Goal: Transaction & Acquisition: Purchase product/service

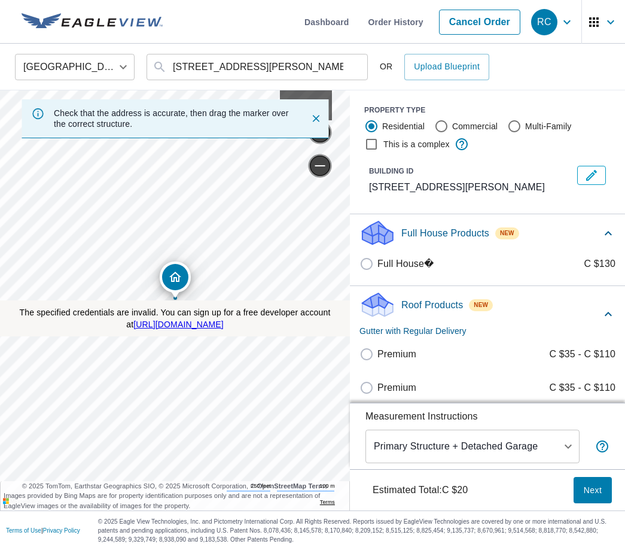
scroll to position [426, 0]
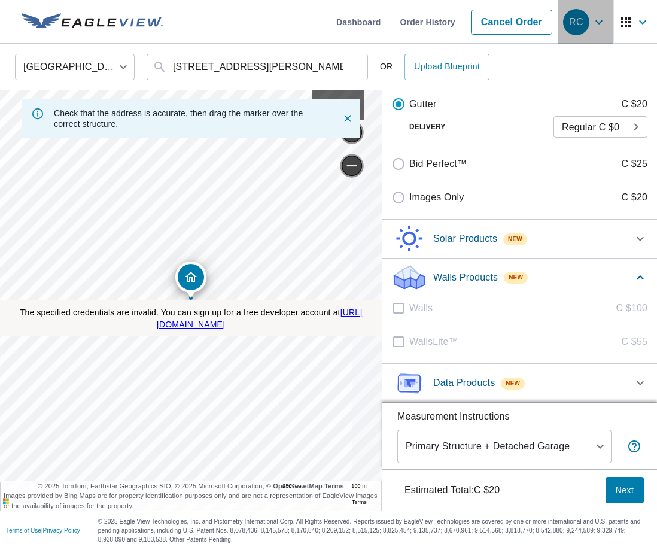
click at [588, 28] on div "RC" at bounding box center [576, 22] width 26 height 26
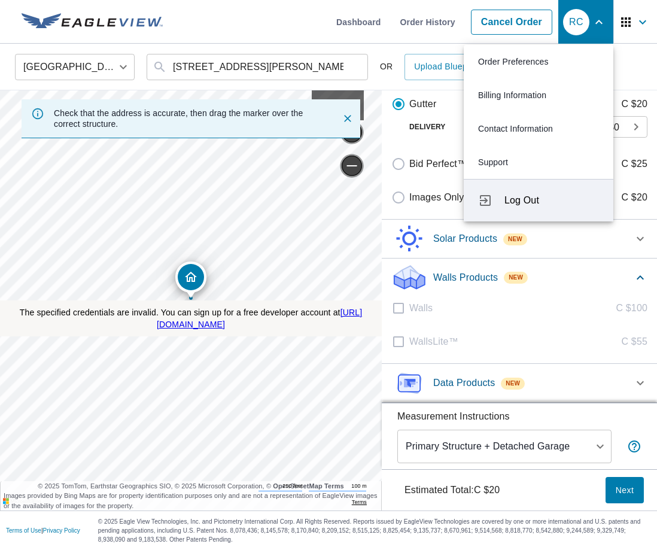
click at [531, 199] on span "Log Out" at bounding box center [551, 200] width 95 height 14
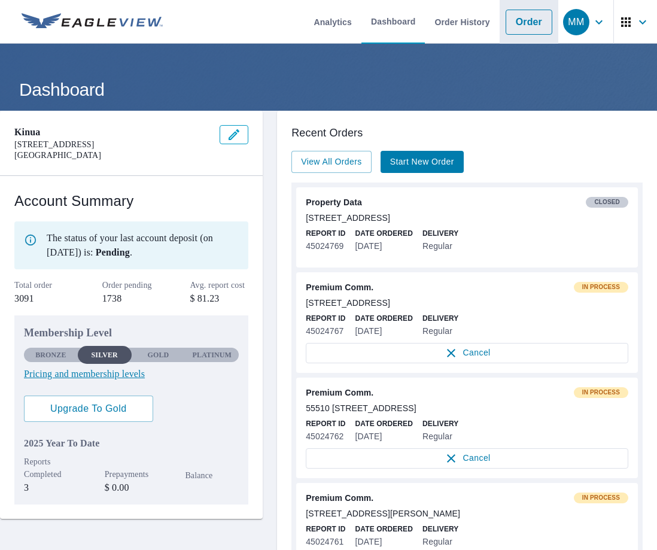
click at [518, 31] on link "Order" at bounding box center [529, 22] width 47 height 25
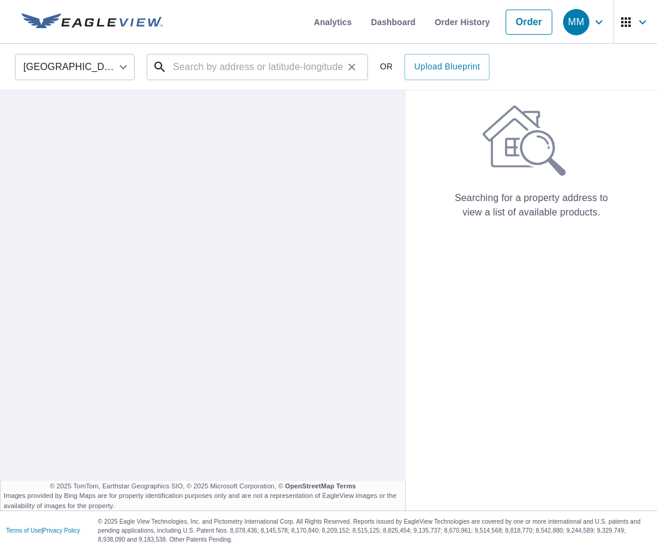
click at [282, 77] on input "text" at bounding box center [258, 67] width 171 height 34
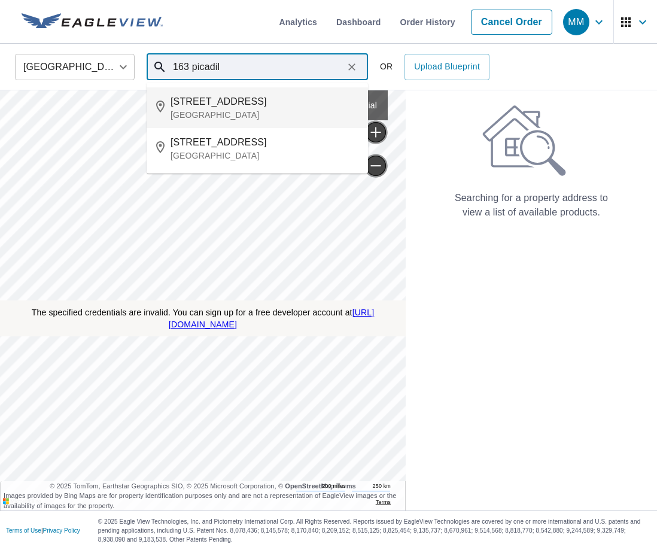
click at [240, 107] on span "163 Picadilly Dr" at bounding box center [265, 102] width 188 height 14
type input "163 Picadilly Dr Kyle, TX 78640"
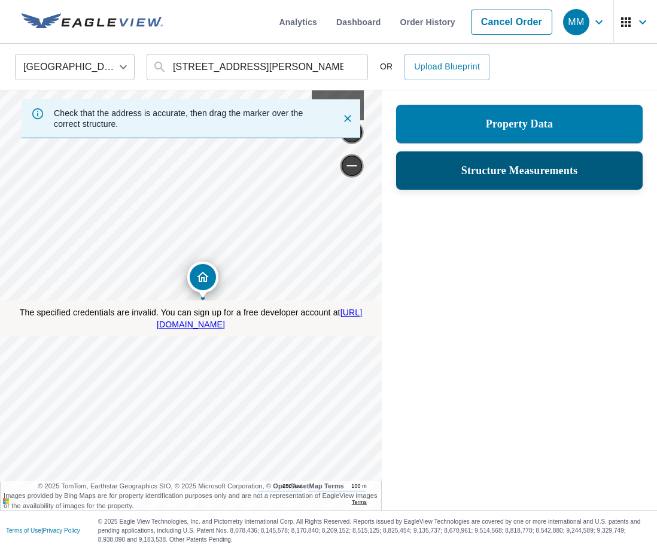
click at [583, 181] on div "Structure Measurements" at bounding box center [519, 170] width 246 height 38
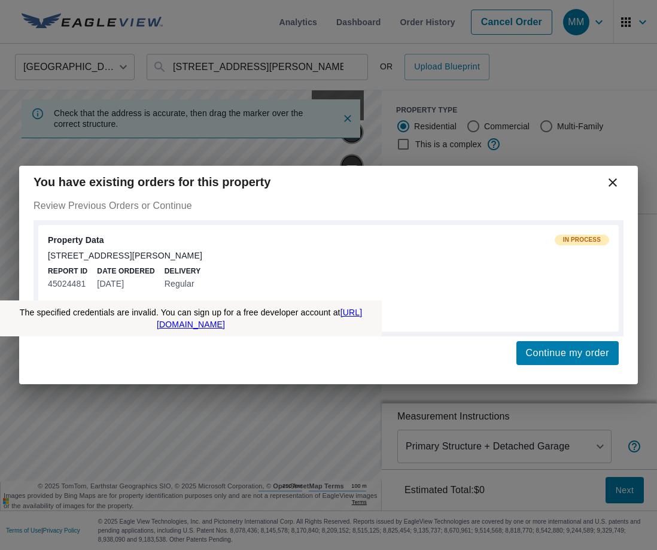
click at [613, 178] on icon at bounding box center [612, 182] width 14 height 14
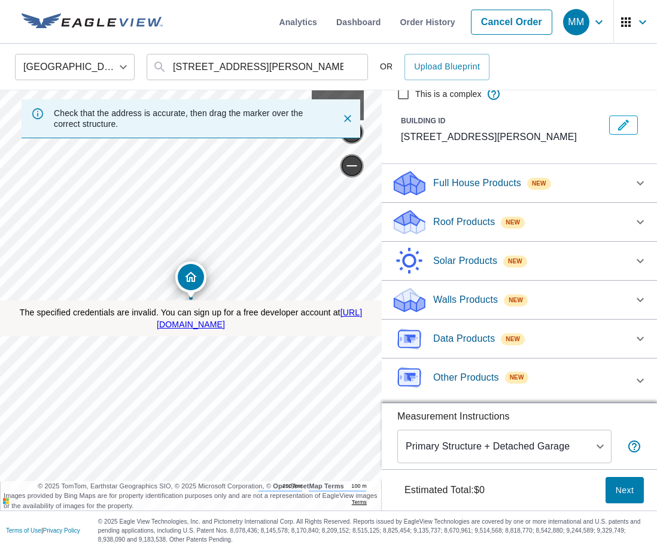
click at [513, 337] on span "New" at bounding box center [513, 339] width 14 height 10
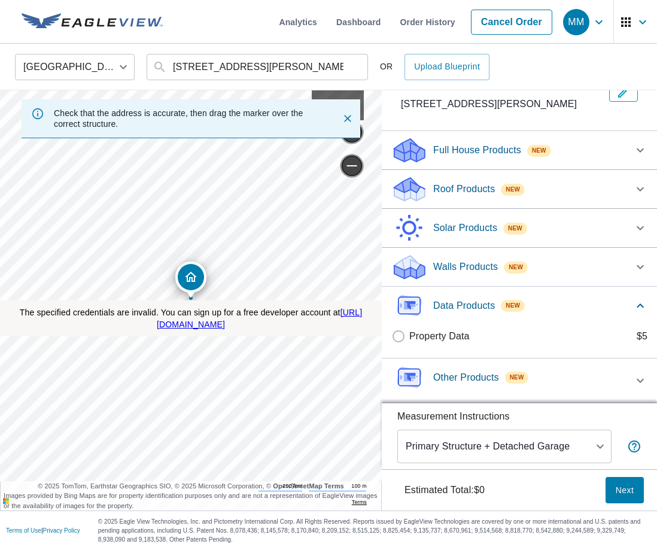
click at [461, 341] on p "Property Data" at bounding box center [439, 336] width 60 height 14
click at [409, 341] on input "Property Data $5" at bounding box center [400, 336] width 18 height 14
checkbox input "true"
type input "5"
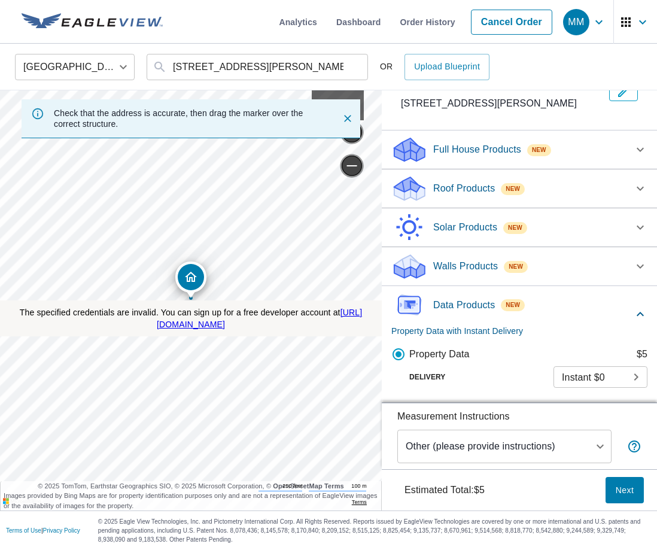
scroll to position [129, 0]
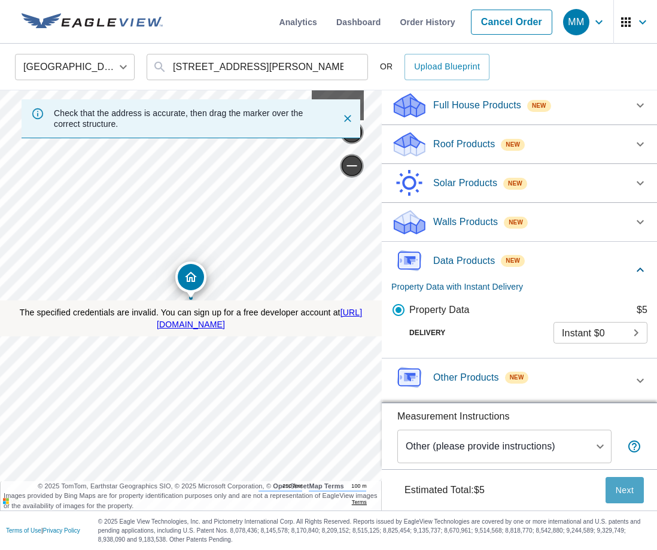
click at [625, 492] on span "Next" at bounding box center [624, 490] width 19 height 15
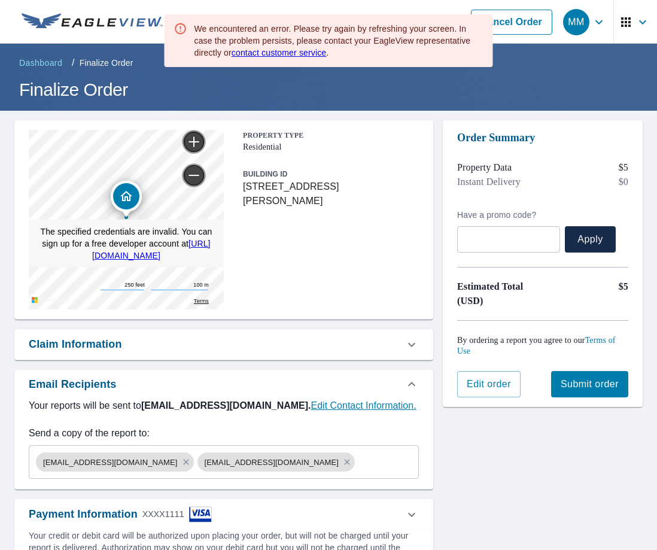
click at [583, 384] on span "Submit order" at bounding box center [590, 384] width 58 height 13
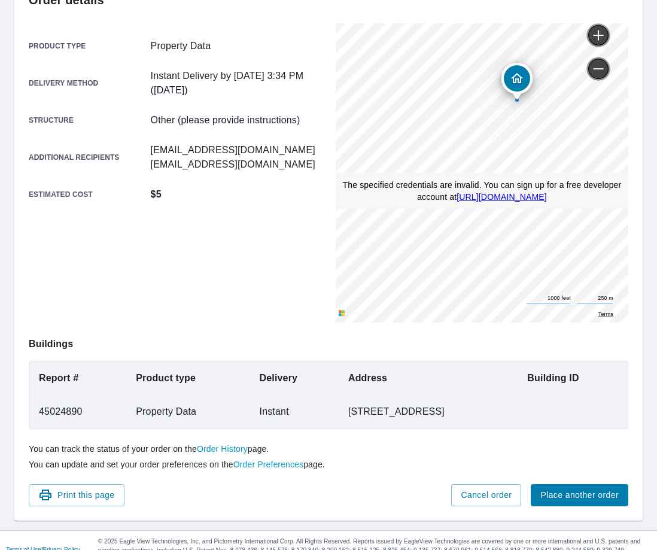
scroll to position [163, 0]
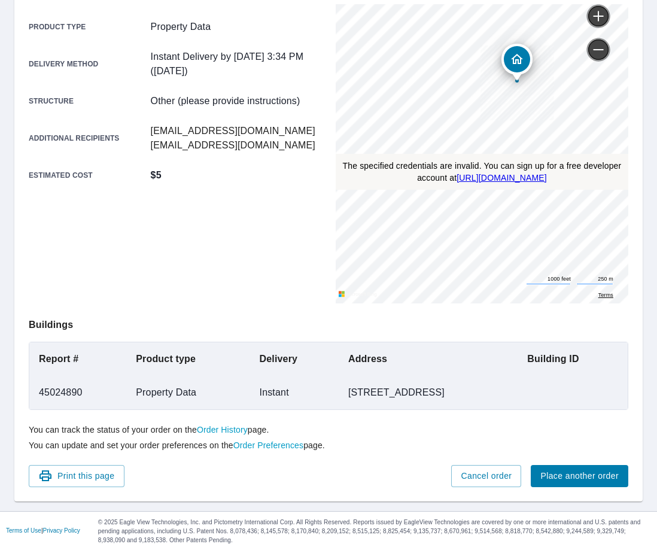
click at [573, 473] on span "Place another order" at bounding box center [579, 475] width 78 height 15
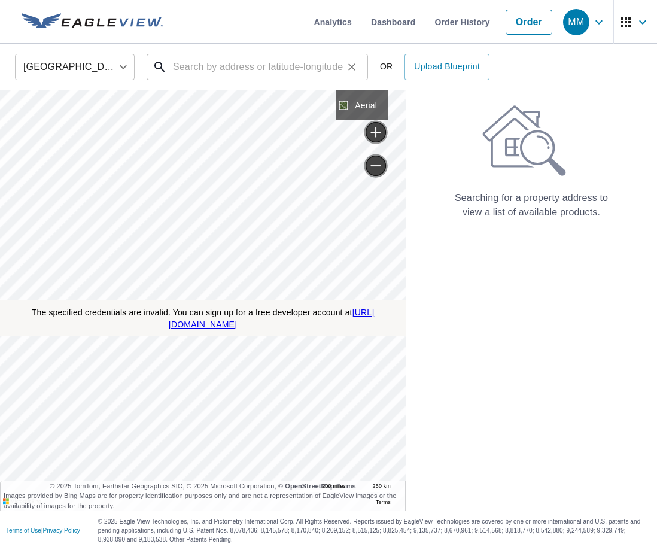
click at [295, 69] on input "text" at bounding box center [258, 67] width 171 height 34
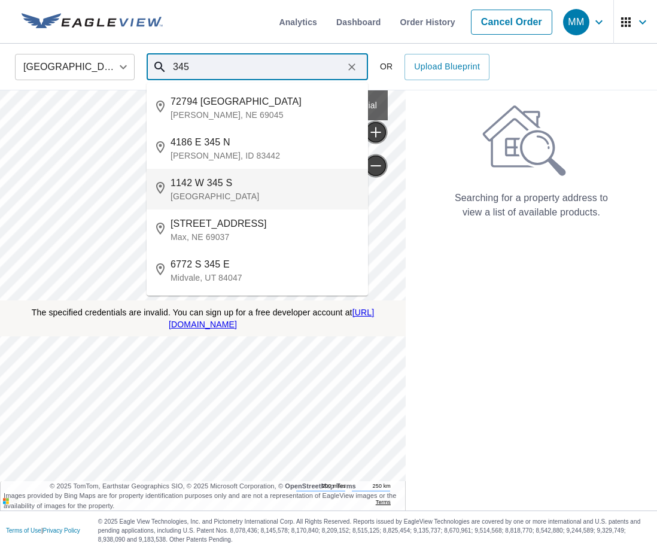
click at [251, 187] on span "1142 W 345 S" at bounding box center [265, 183] width 188 height 14
type input "1142 W 345 S Layton, UT 84041"
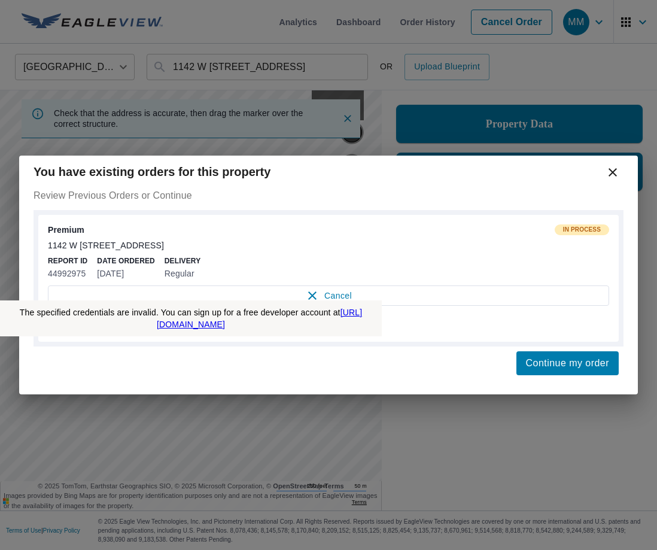
click at [619, 166] on icon at bounding box center [612, 172] width 14 height 14
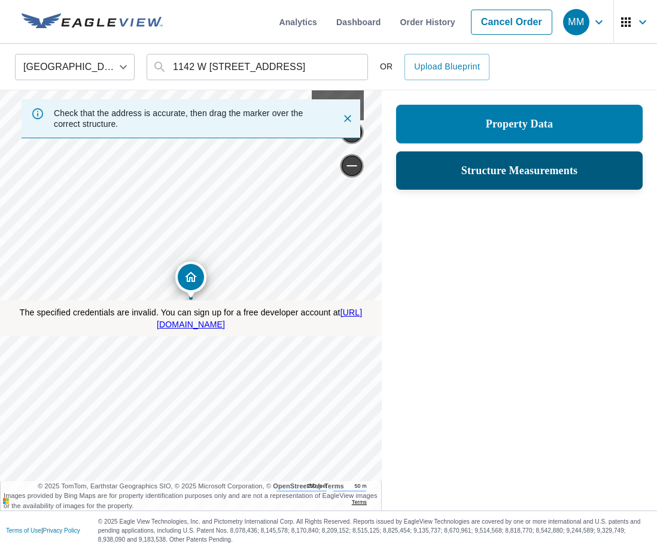
click at [609, 166] on div "Structure Measurements" at bounding box center [519, 171] width 215 height 22
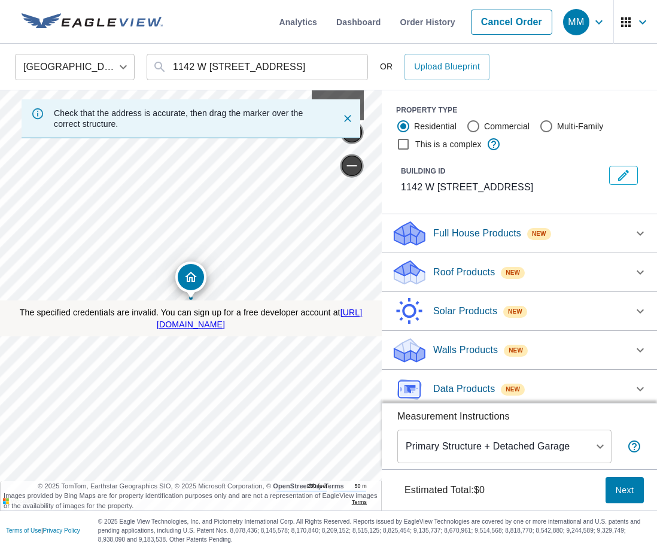
scroll to position [50, 0]
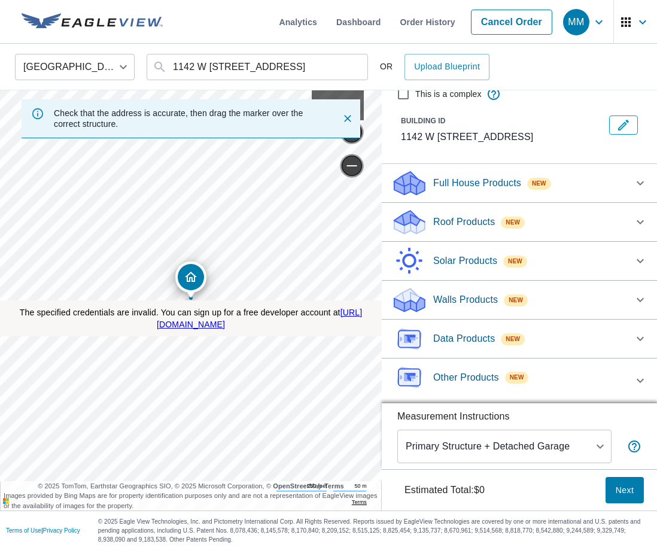
click at [479, 333] on p "Data Products" at bounding box center [464, 338] width 62 height 14
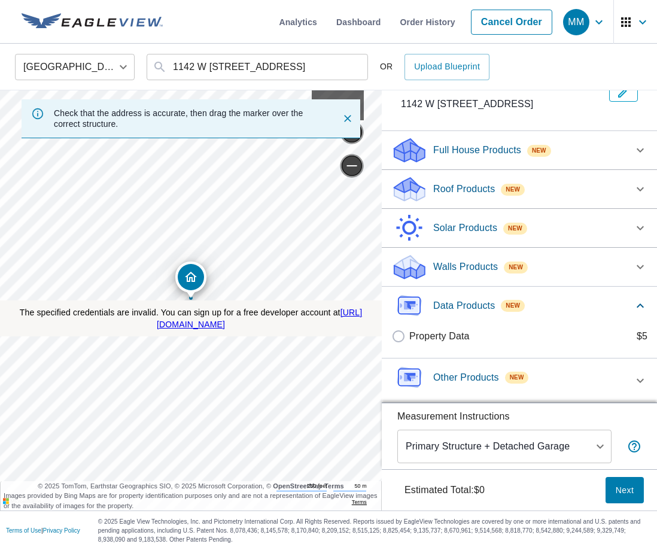
click at [445, 337] on p "Property Data" at bounding box center [439, 336] width 60 height 14
click at [409, 337] on input "Property Data $5" at bounding box center [400, 336] width 18 height 14
checkbox input "true"
type input "5"
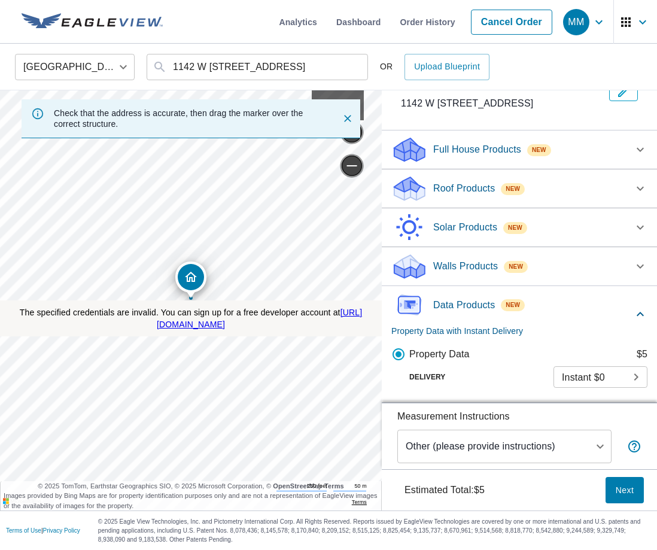
click at [494, 444] on body "MM MM Skip Nav Analytics Dashboard Order History Cancel Order MM United States …" at bounding box center [328, 275] width 657 height 550
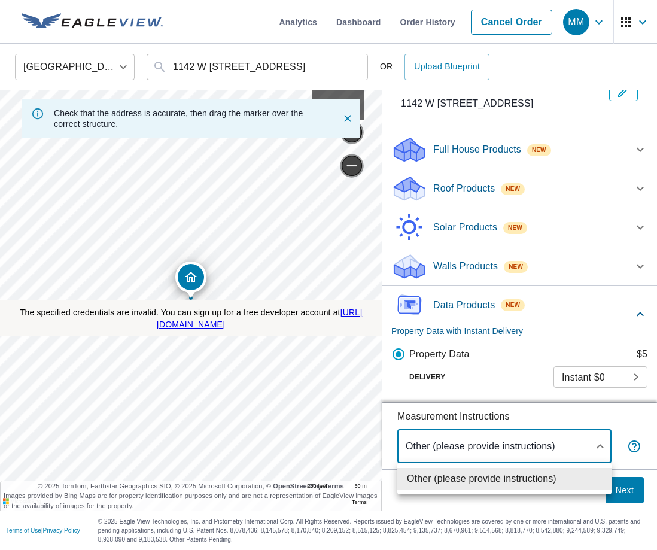
click at [494, 444] on div at bounding box center [328, 275] width 657 height 550
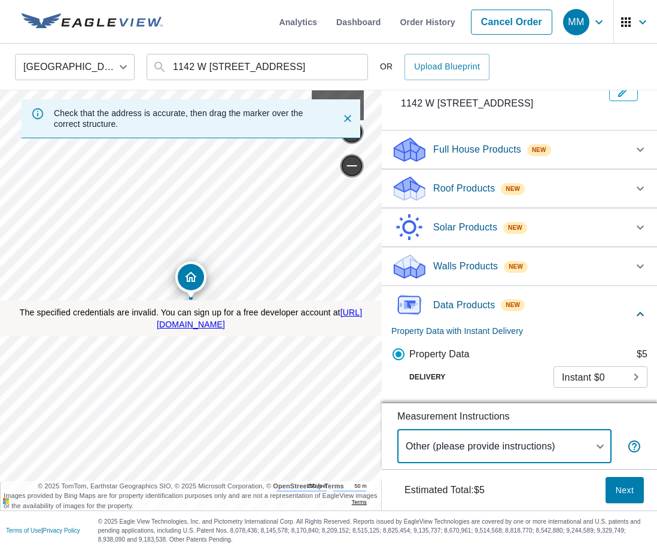
click at [471, 269] on p "Walls Products" at bounding box center [465, 266] width 65 height 14
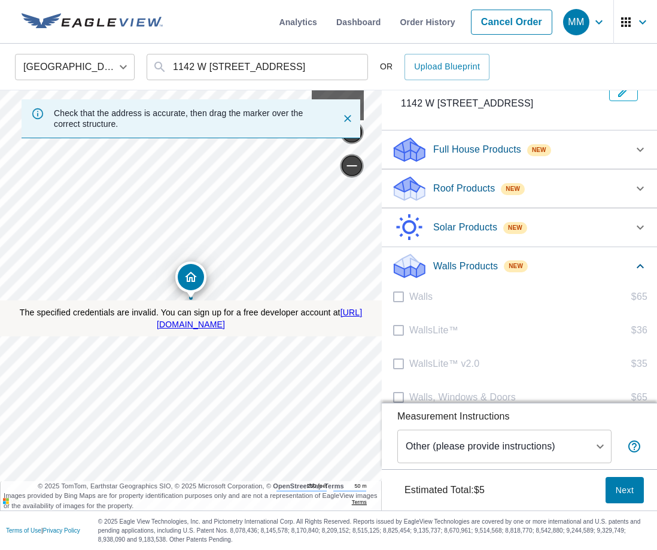
click at [473, 192] on p "Roof Products" at bounding box center [464, 188] width 62 height 14
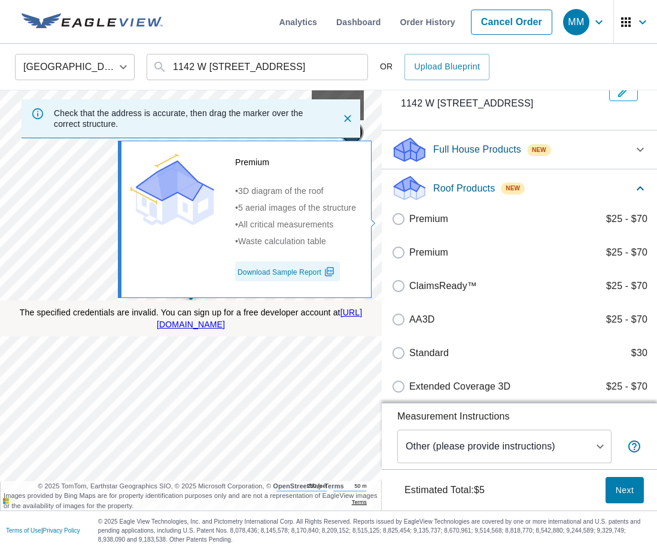
click at [444, 219] on p "Premium" at bounding box center [428, 219] width 39 height 14
click at [409, 219] on input "Premium $25 - $70" at bounding box center [400, 219] width 18 height 14
checkbox input "true"
type input "1"
checkbox input "false"
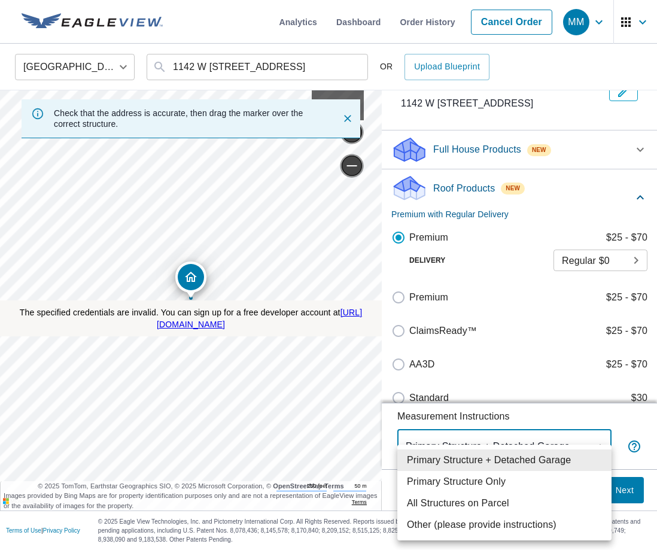
click at [510, 435] on body "MM MM Skip Nav Analytics Dashboard Order History Cancel Order MM United States …" at bounding box center [328, 275] width 657 height 550
click at [589, 22] on div at bounding box center [328, 275] width 657 height 550
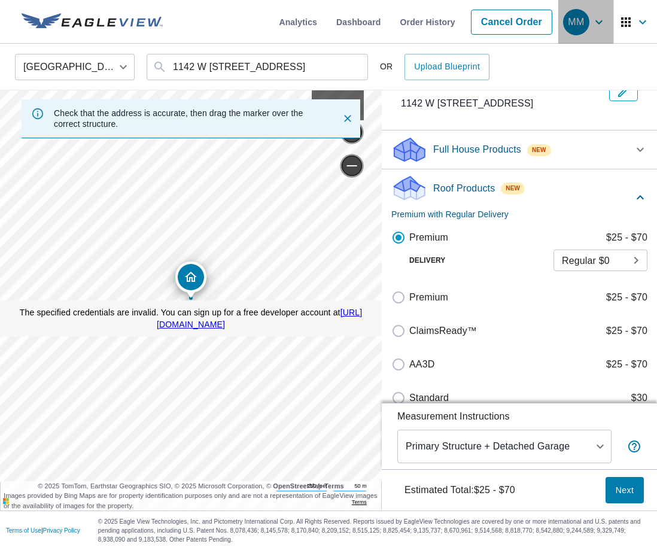
click at [597, 27] on icon "button" at bounding box center [599, 22] width 14 height 14
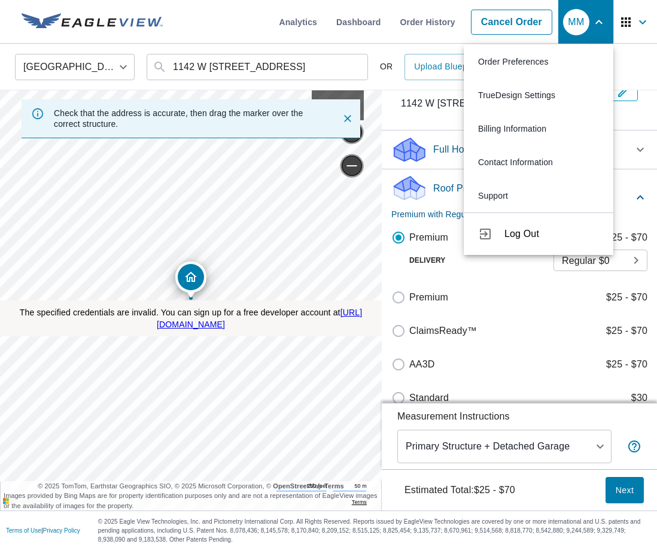
click at [225, 32] on ul "Analytics Dashboard Order History Cancel Order" at bounding box center [364, 22] width 388 height 44
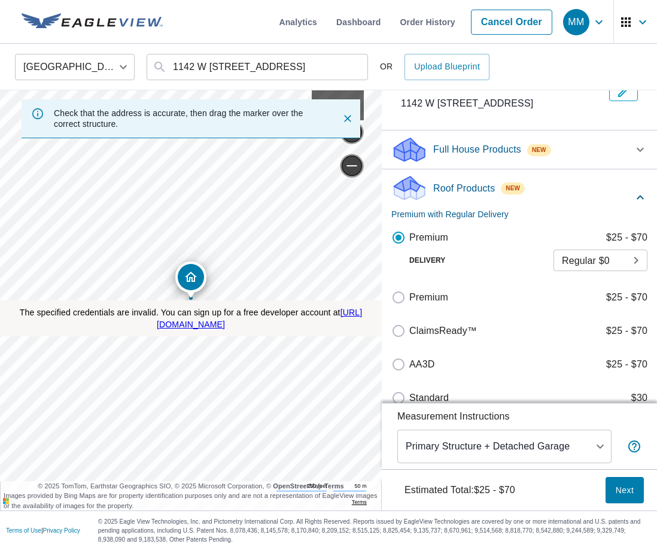
click at [590, 32] on span "MM" at bounding box center [585, 22] width 45 height 29
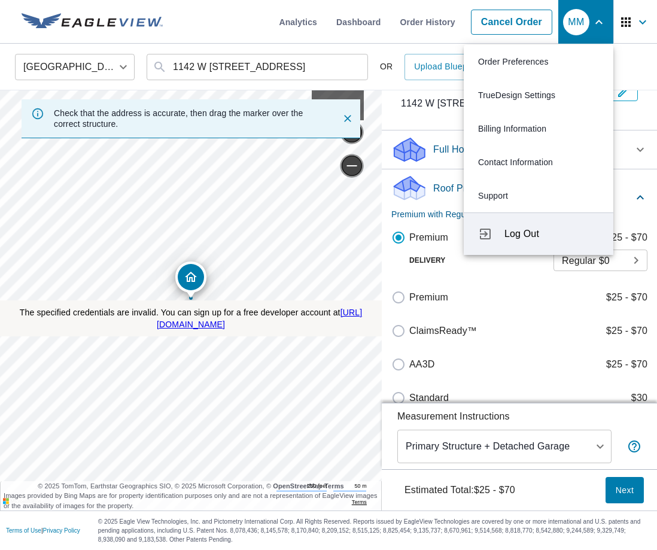
click at [512, 244] on button "Log Out" at bounding box center [539, 233] width 150 height 42
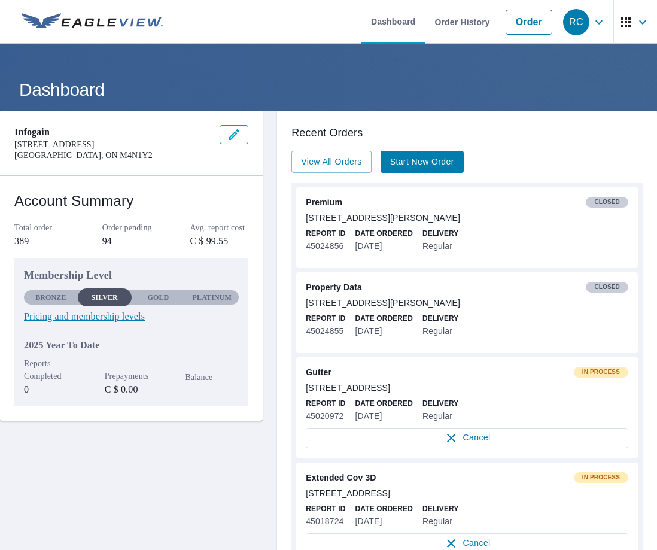
click at [596, 19] on icon "button" at bounding box center [599, 22] width 14 height 14
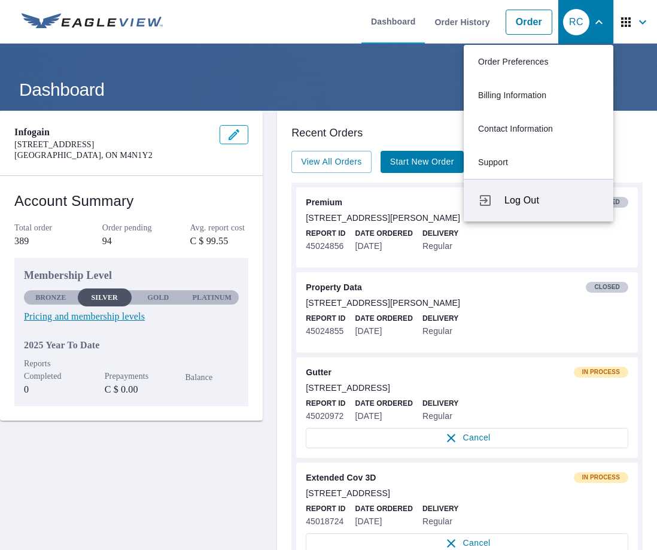
click at [508, 204] on span "Log Out" at bounding box center [551, 200] width 95 height 14
